Goal: Task Accomplishment & Management: Manage account settings

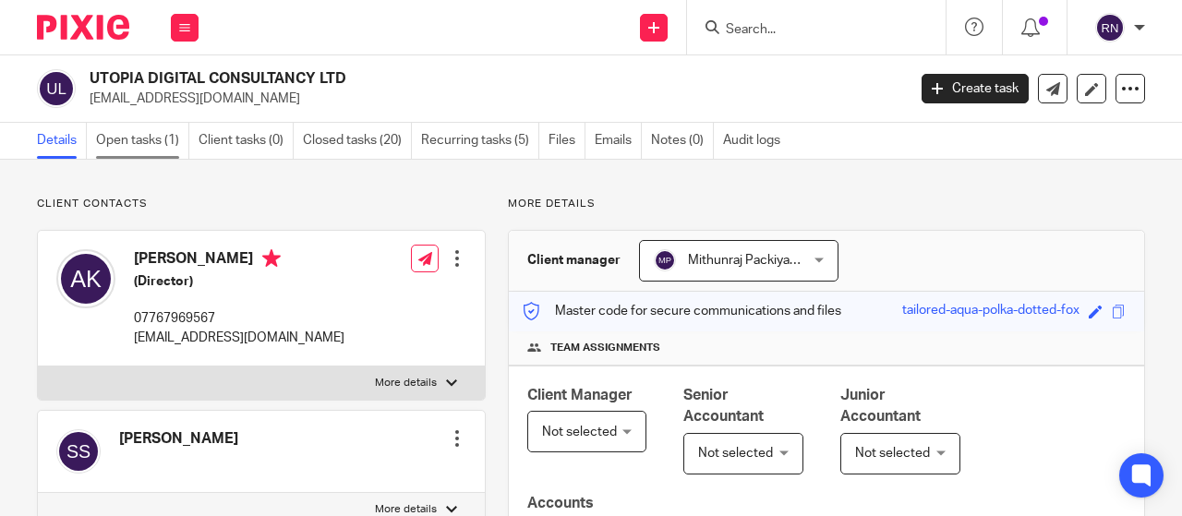
click at [164, 127] on link "Open tasks (1)" at bounding box center [142, 141] width 93 height 36
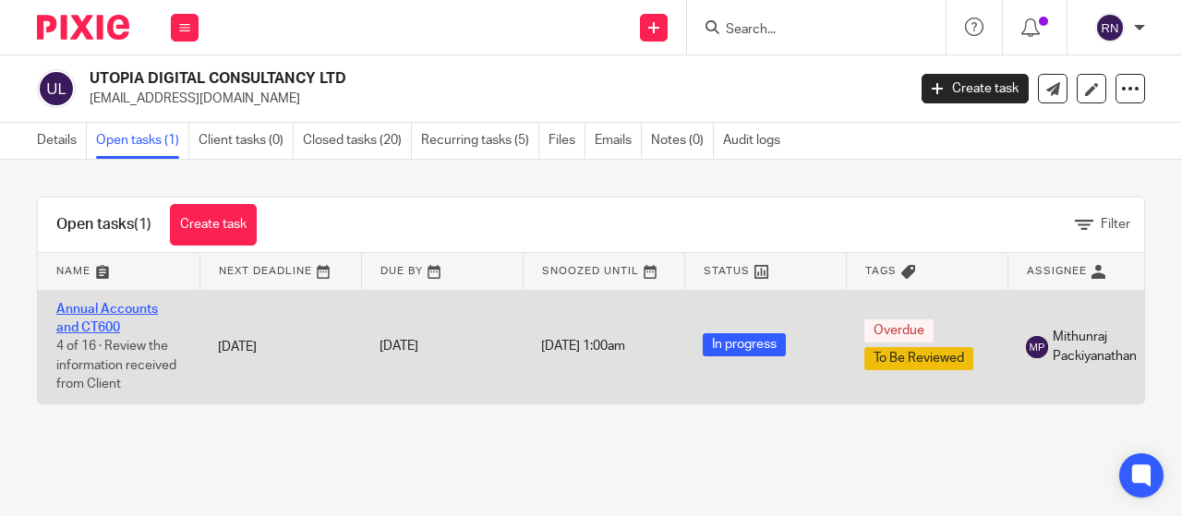
click at [140, 311] on link "Annual Accounts and CT600" at bounding box center [107, 318] width 102 height 31
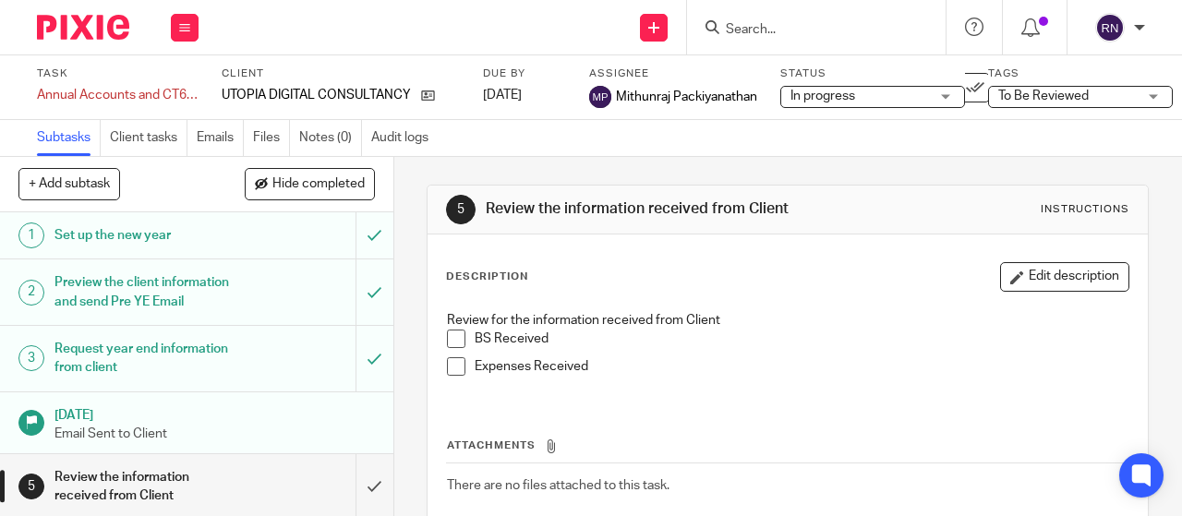
click at [818, 93] on span "In progress" at bounding box center [823, 96] width 65 height 13
click at [1036, 91] on span "To Be Reviewed" at bounding box center [1044, 96] width 91 height 13
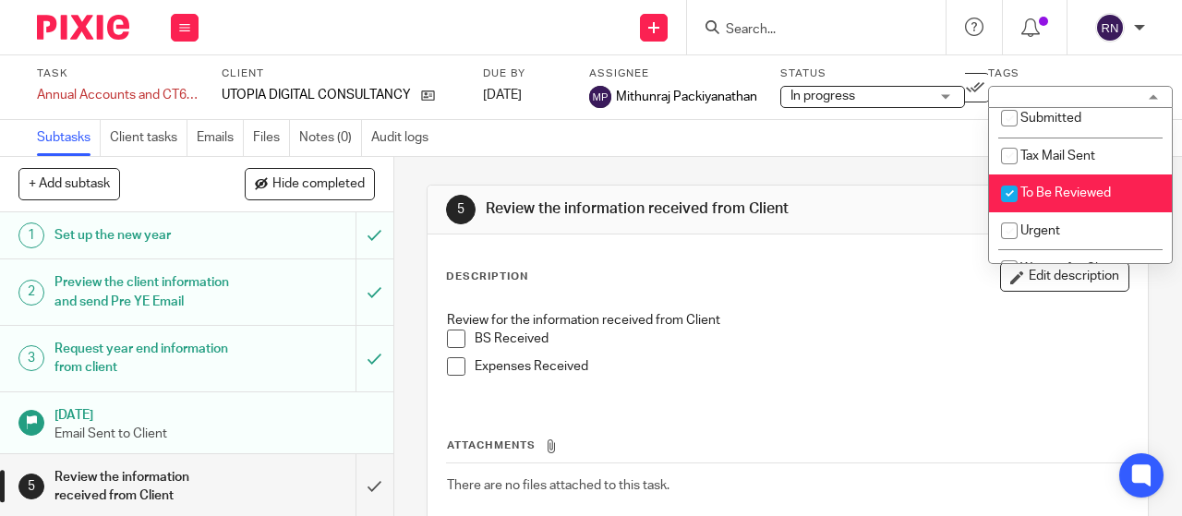
scroll to position [121, 0]
click at [1029, 195] on span "To Be Reviewed" at bounding box center [1066, 193] width 91 height 13
checkbox input "false"
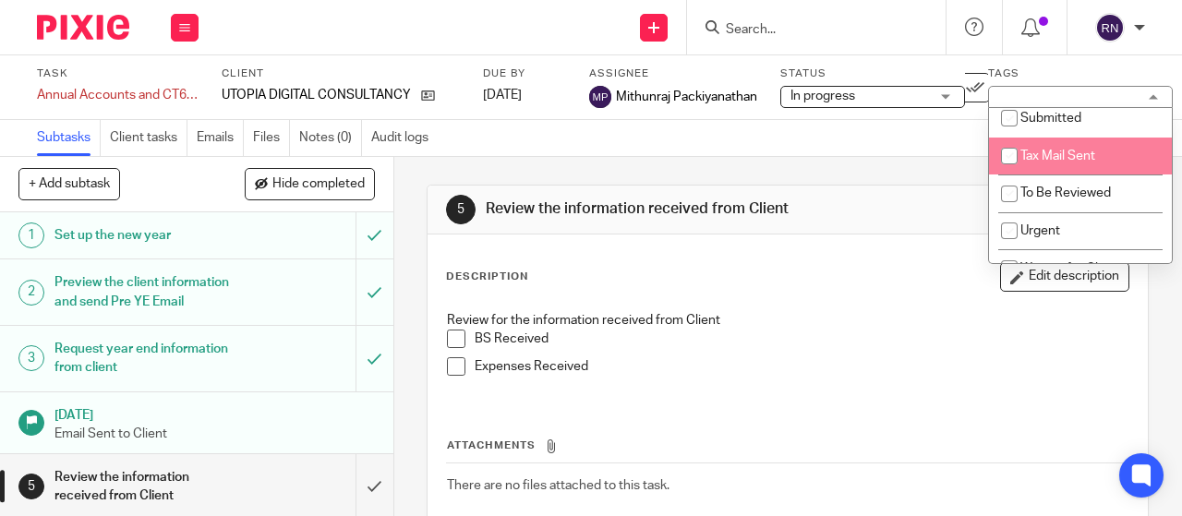
click at [1033, 153] on span "Tax Mail Sent" at bounding box center [1058, 156] width 75 height 13
checkbox input "true"
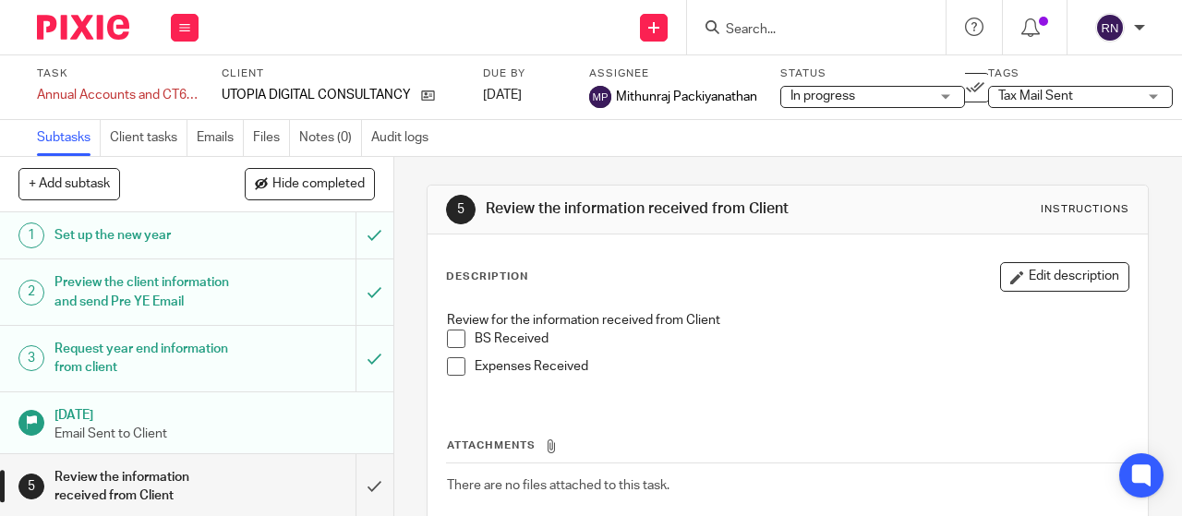
click at [715, 152] on div "Subtasks Client tasks Emails Files Notes (0) Audit logs" at bounding box center [591, 138] width 1182 height 37
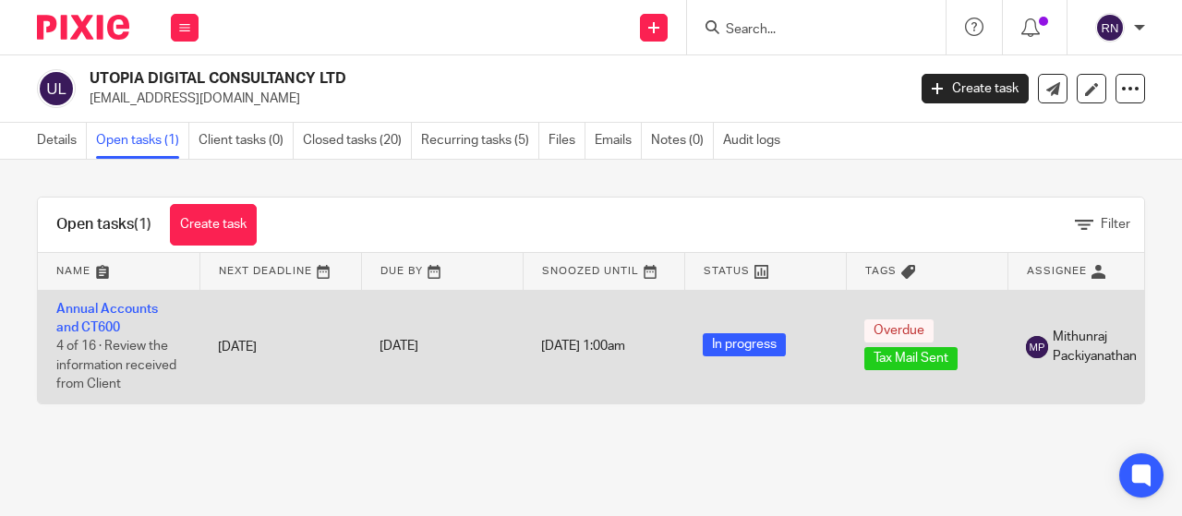
scroll to position [0, 214]
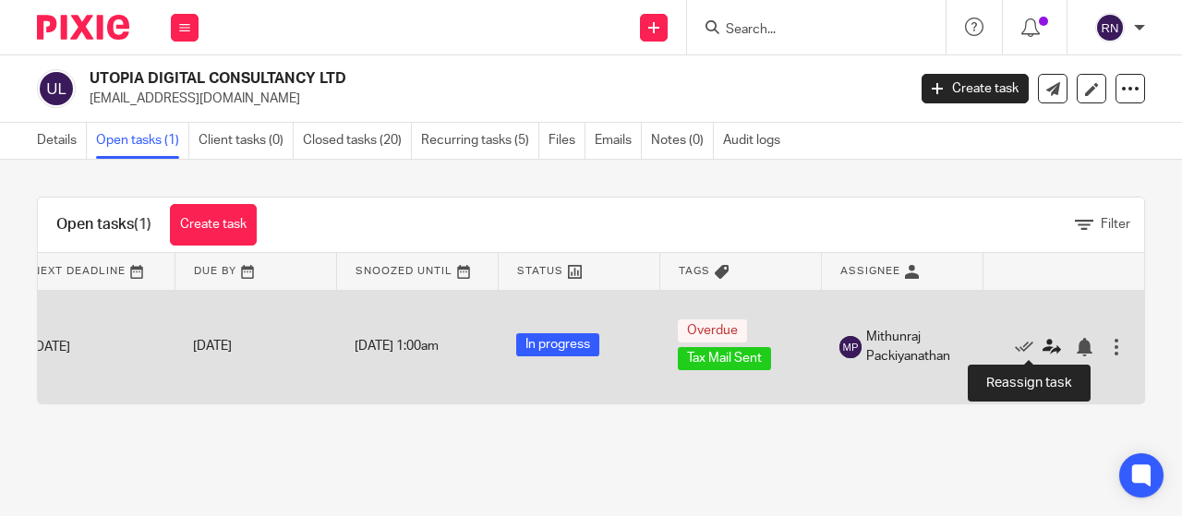
click at [1043, 348] on icon at bounding box center [1052, 347] width 18 height 18
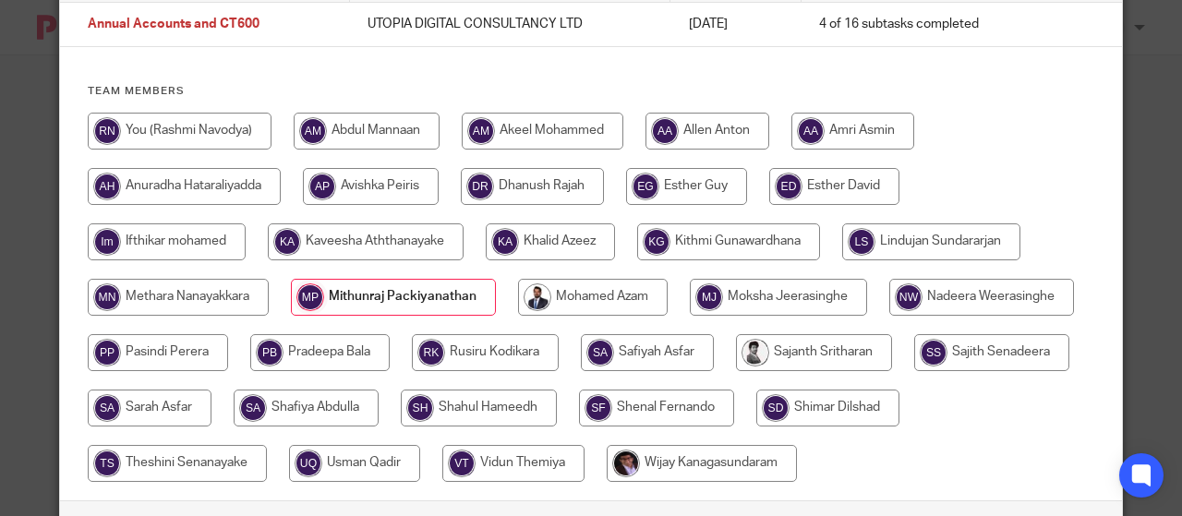
scroll to position [131, 0]
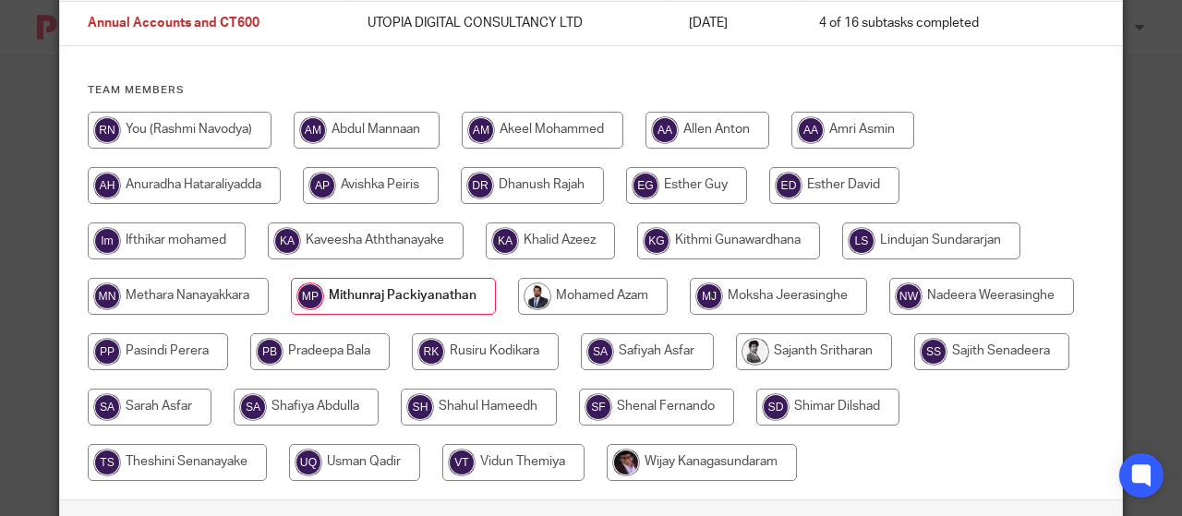
click at [235, 147] on input "radio" at bounding box center [180, 130] width 184 height 37
radio input "true"
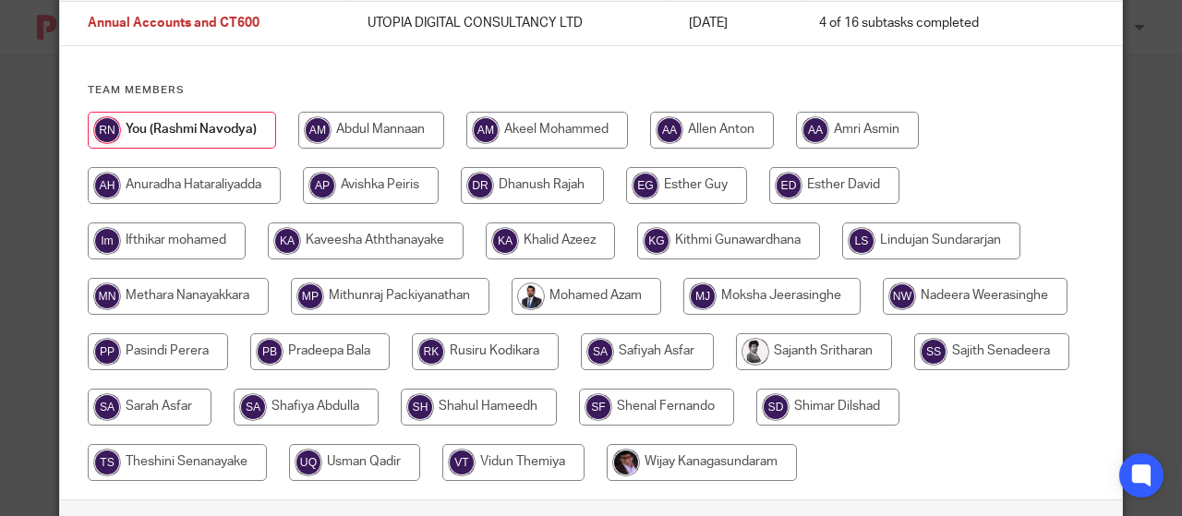
scroll to position [228, 0]
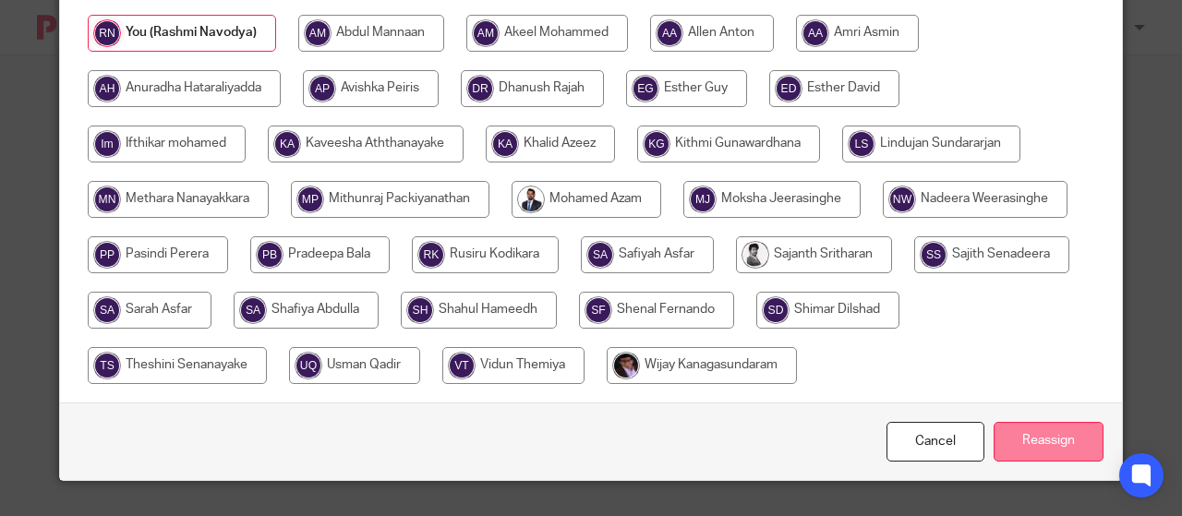
click at [1053, 437] on input "Reassign" at bounding box center [1049, 442] width 110 height 40
